Goal: Download file/media

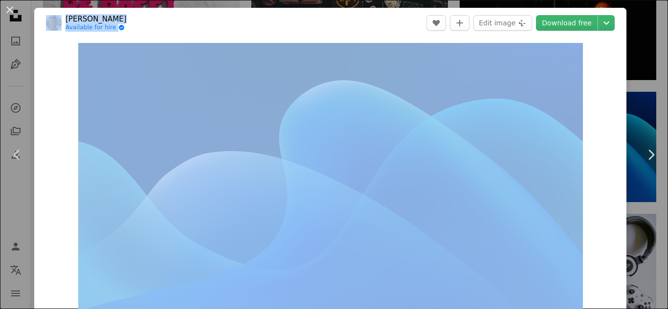
scroll to position [5631, 0]
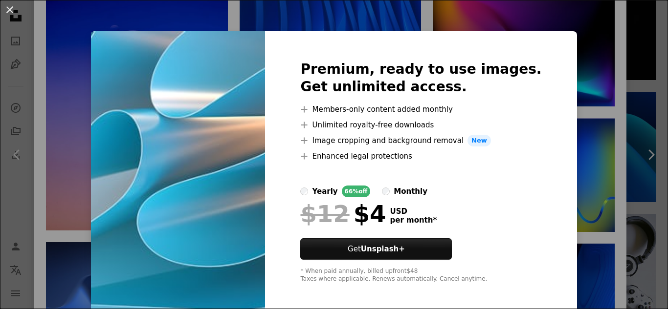
click at [386, 133] on ul "A plus sign Members-only content added monthly A plus sign Unlimited royalty-fr…" at bounding box center [420, 133] width 241 height 59
click at [589, 82] on div "An X shape Premium, ready to use images. Get unlimited access. A plus sign Memb…" at bounding box center [334, 154] width 668 height 309
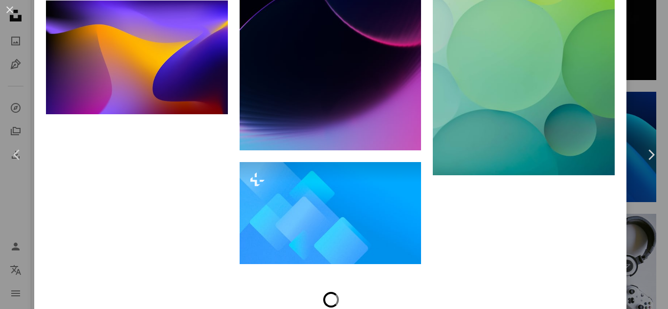
scroll to position [10440, 0]
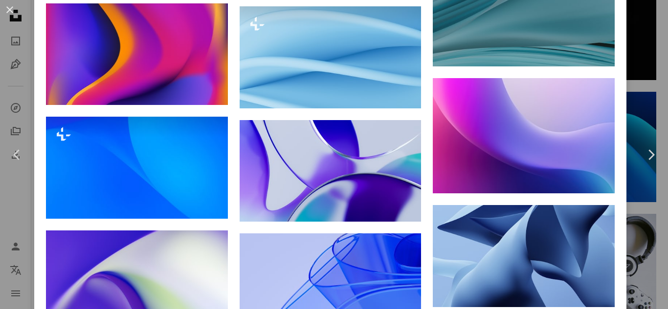
scroll to position [3851, 0]
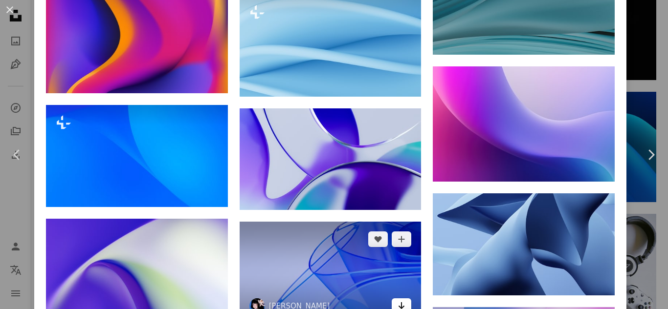
click at [397, 300] on icon "Arrow pointing down" at bounding box center [401, 306] width 8 height 12
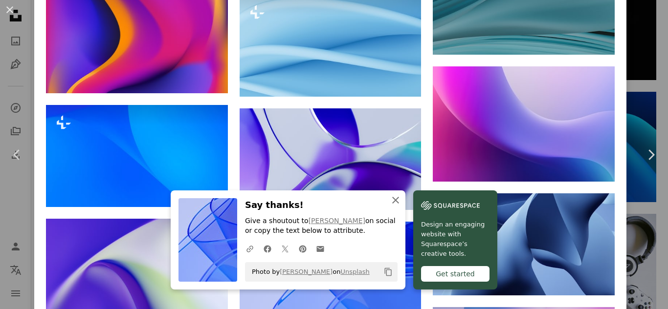
click at [392, 197] on icon "button" at bounding box center [395, 200] width 7 height 7
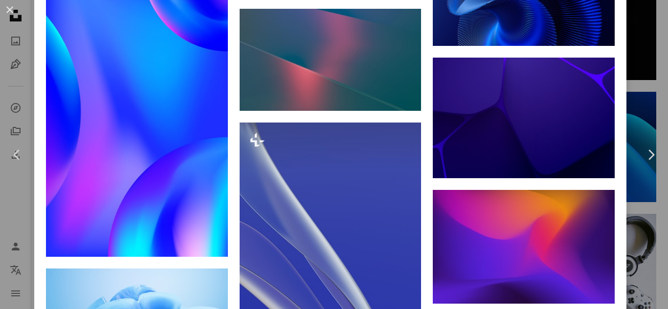
scroll to position [3460, 0]
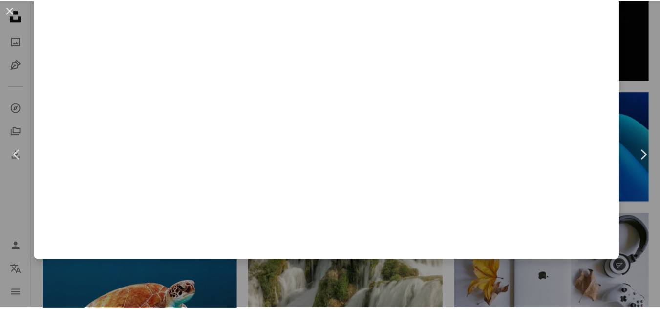
scroll to position [17, 0]
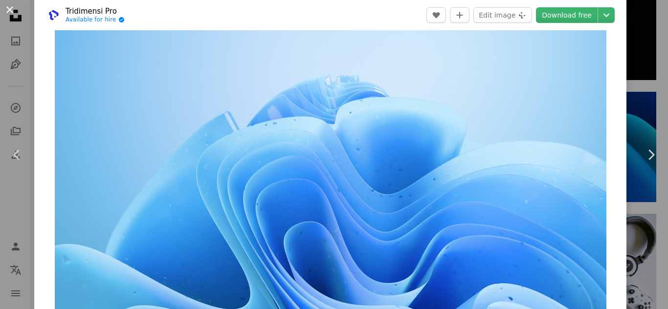
click at [9, 7] on button "An X shape" at bounding box center [10, 10] width 12 height 12
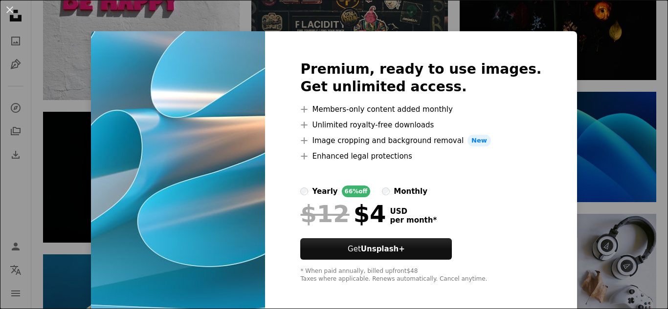
click at [563, 57] on div "An X shape Premium, ready to use images. Get unlimited access. A plus sign Memb…" at bounding box center [334, 154] width 668 height 309
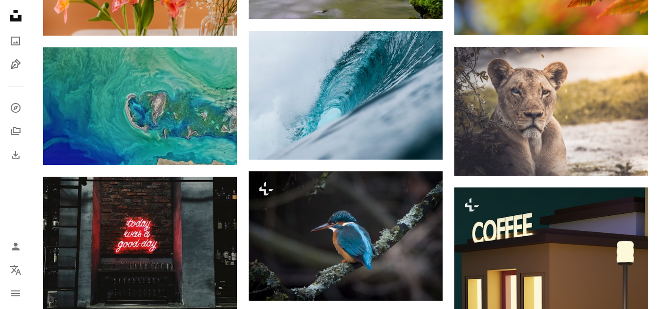
scroll to position [7884, 0]
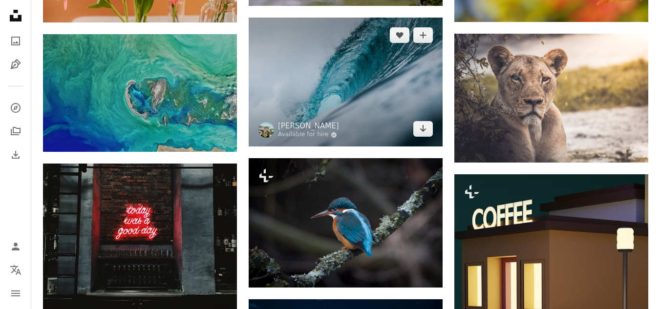
click at [372, 118] on img at bounding box center [346, 82] width 194 height 129
click at [369, 84] on img at bounding box center [346, 82] width 194 height 129
click at [381, 63] on img at bounding box center [346, 82] width 194 height 129
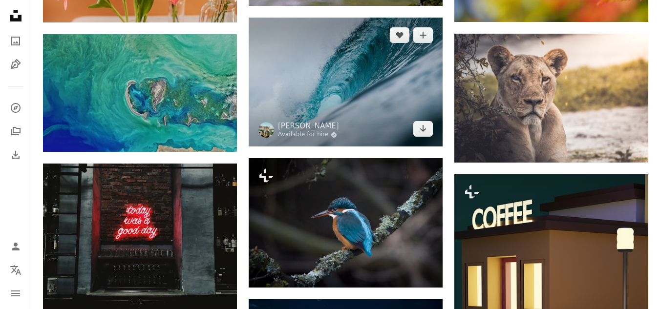
click at [381, 63] on img at bounding box center [346, 82] width 194 height 129
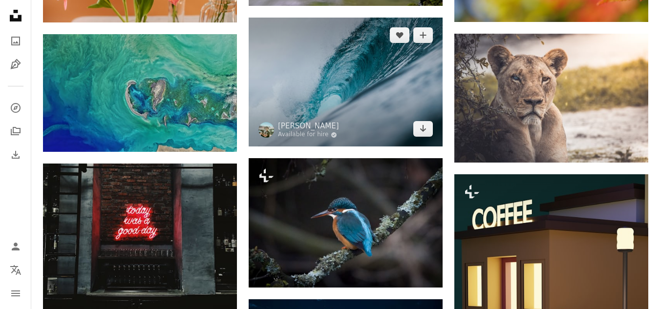
click at [381, 63] on img at bounding box center [346, 82] width 194 height 129
click at [388, 119] on img at bounding box center [346, 82] width 194 height 129
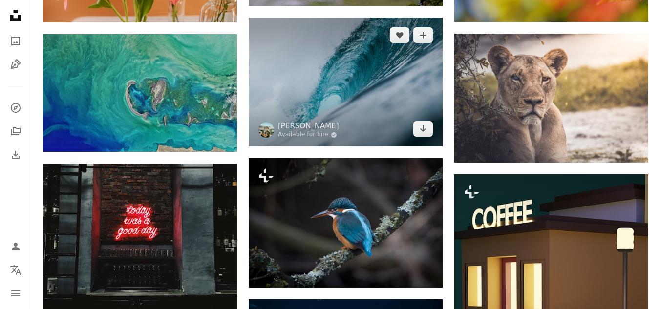
click at [388, 119] on img at bounding box center [346, 82] width 194 height 129
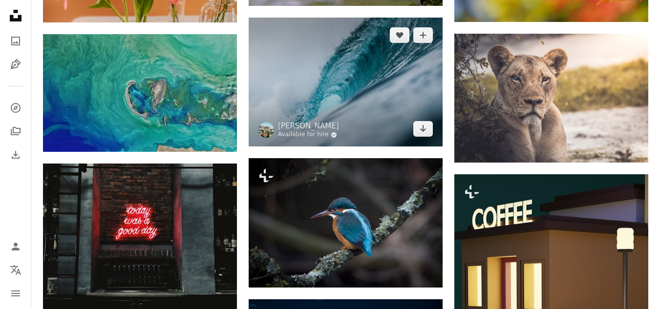
click at [295, 136] on link "Available for hire A checkmark inside of a circle" at bounding box center [308, 135] width 61 height 8
